Goal: Check status

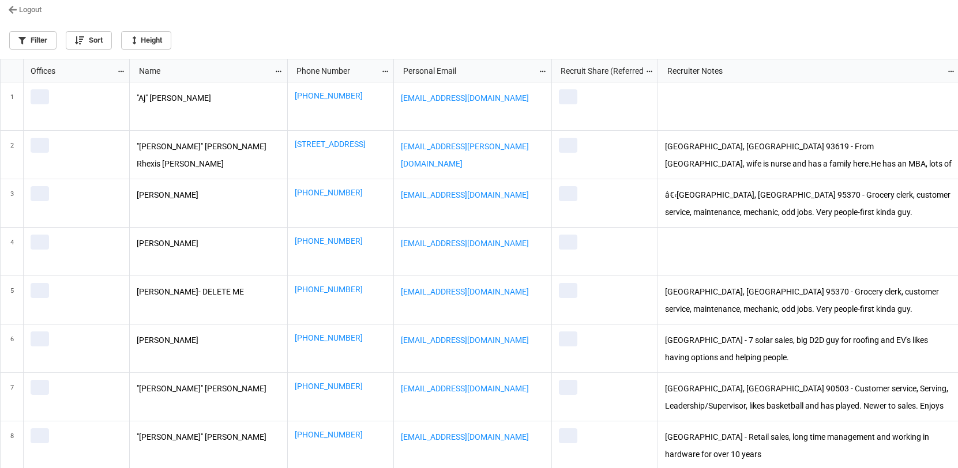
scroll to position [402, 951]
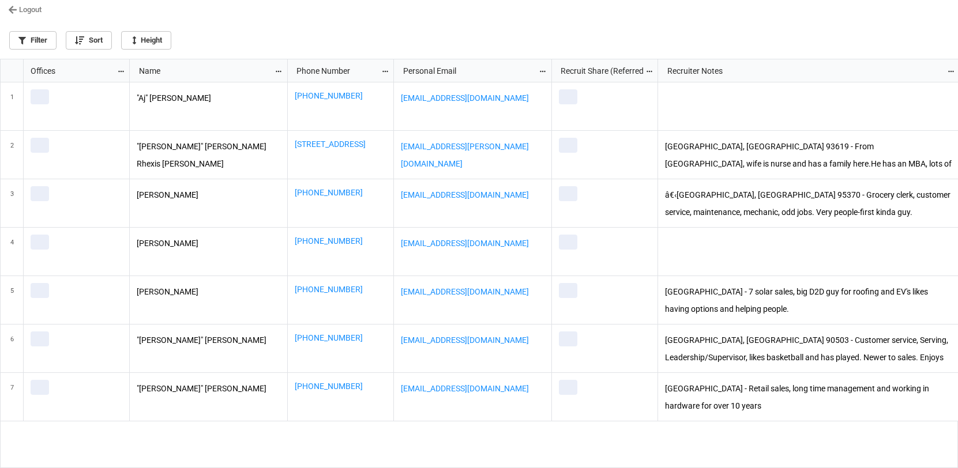
scroll to position [402, 951]
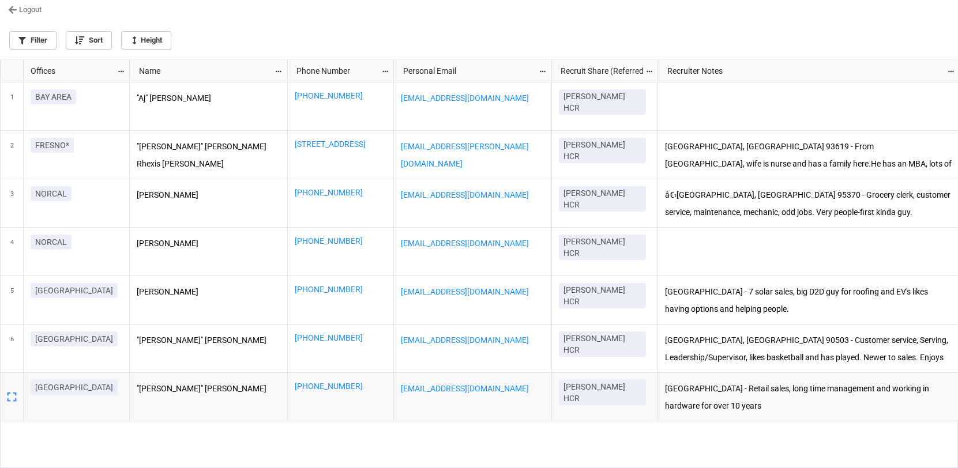
click at [50, 464] on div "1 BAY AREA 2 FRESNO* 3 NORCAL 4 NORCAL 5 ORANGE COUNTY 6 ORANGE COUNTY SAN DIEGO" at bounding box center [65, 275] width 129 height 387
click at [39, 464] on div "1 BAY AREA 2 FRESNO* 3 NORCAL 4 NORCAL 5 ORANGE COUNTY 6 ORANGE COUNTY SAN DIEGO" at bounding box center [65, 275] width 129 height 387
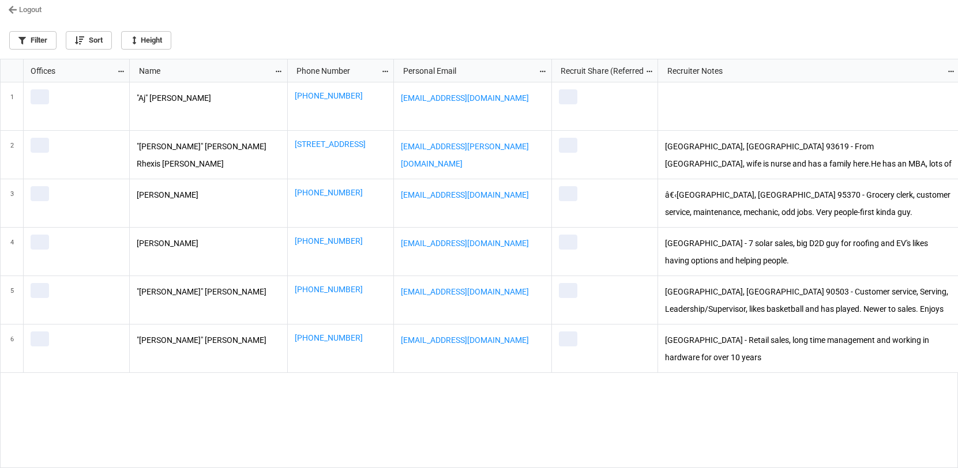
scroll to position [402, 951]
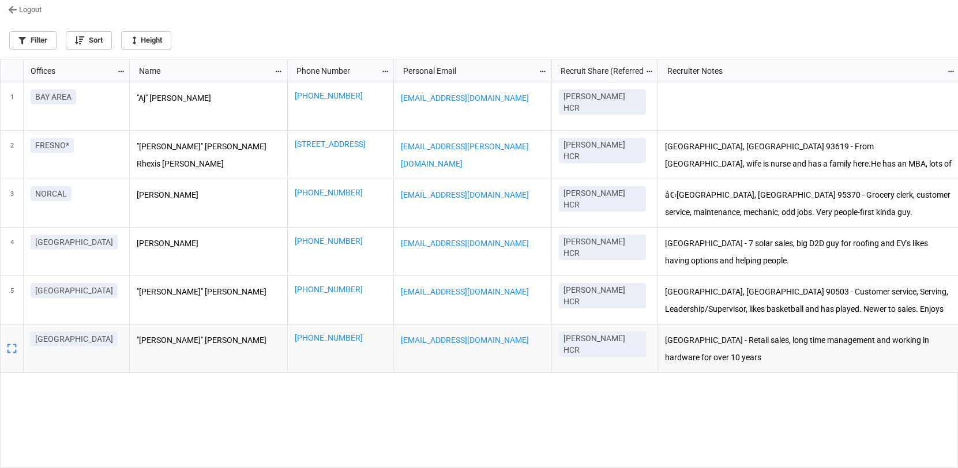
click at [76, 464] on div "1 BAY AREA 2 FRESNO* 3 NORCAL 4 ORANGE COUNTY 5 ORANGE COUNTY SAN DIEGO" at bounding box center [65, 275] width 129 height 387
